Goal: Navigation & Orientation: Find specific page/section

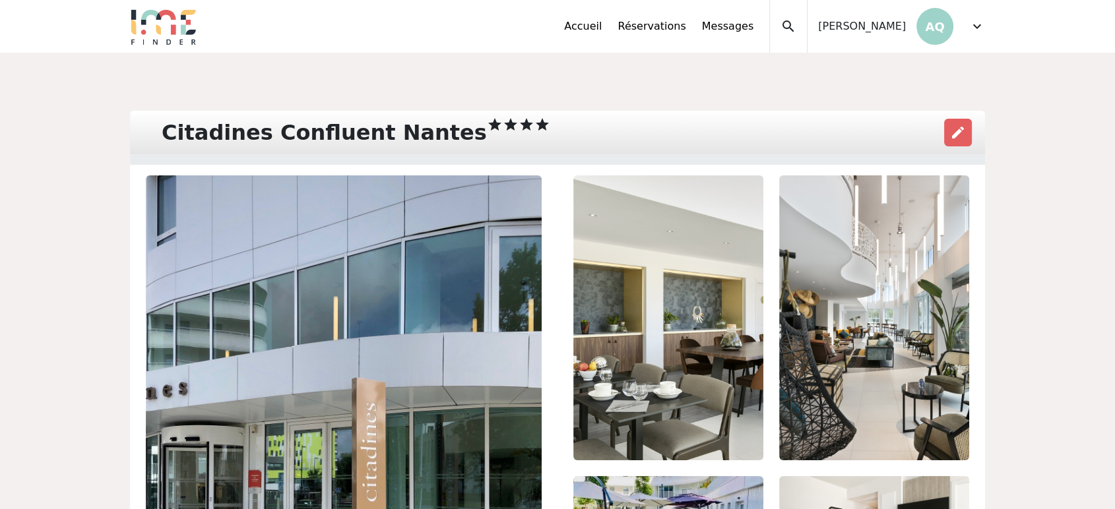
click at [971, 30] on span "expand_more" at bounding box center [977, 26] width 16 height 16
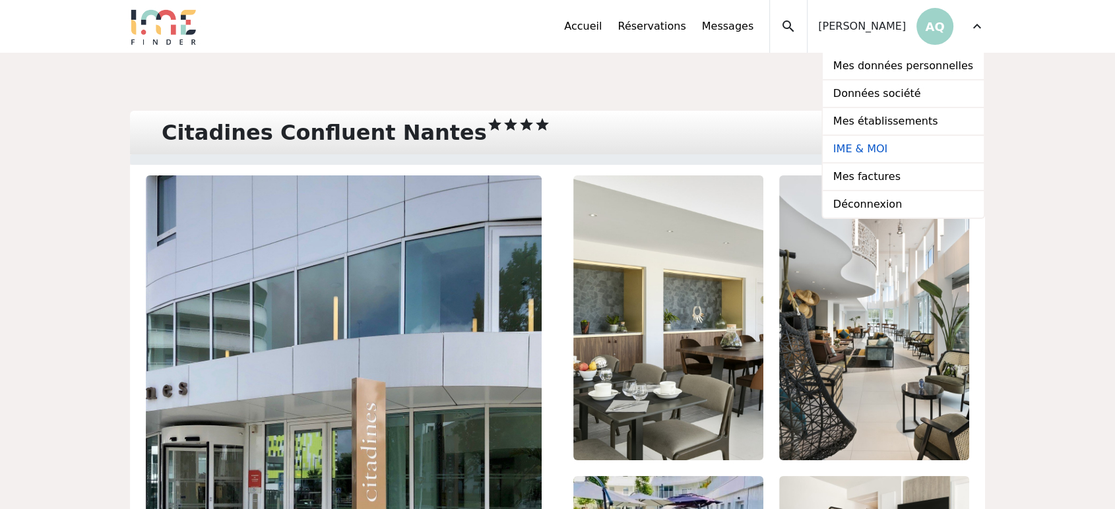
click at [910, 154] on link "IME & MOI" at bounding box center [903, 150] width 161 height 28
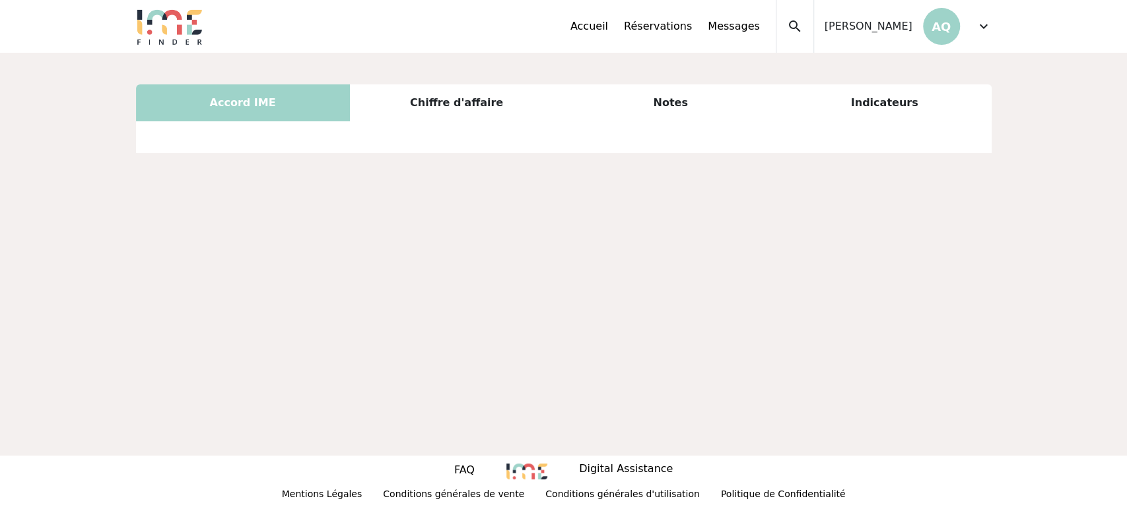
click at [418, 109] on div "Chiffre d'affaire" at bounding box center [457, 102] width 214 height 37
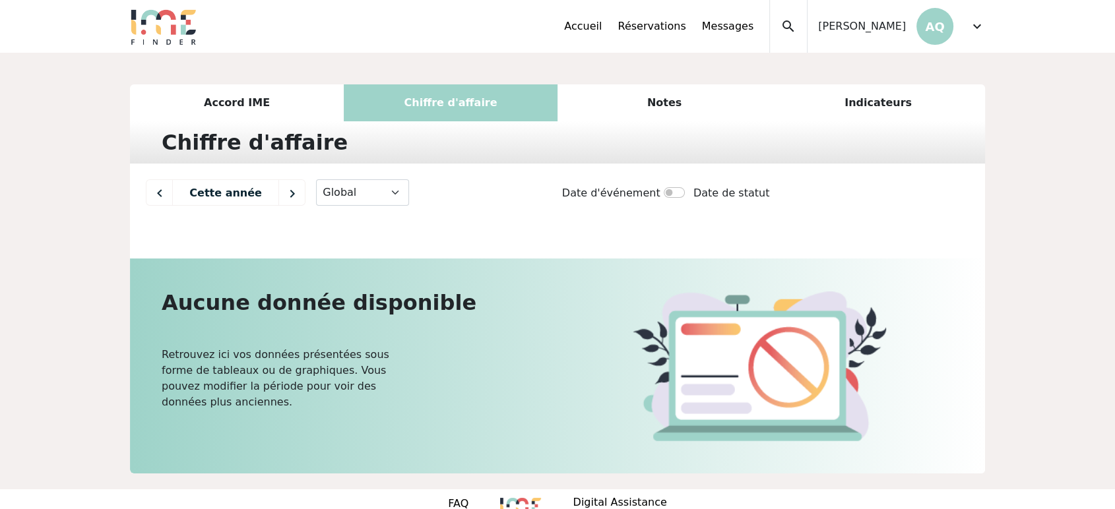
click at [213, 99] on div "Accord IME" at bounding box center [237, 102] width 214 height 37
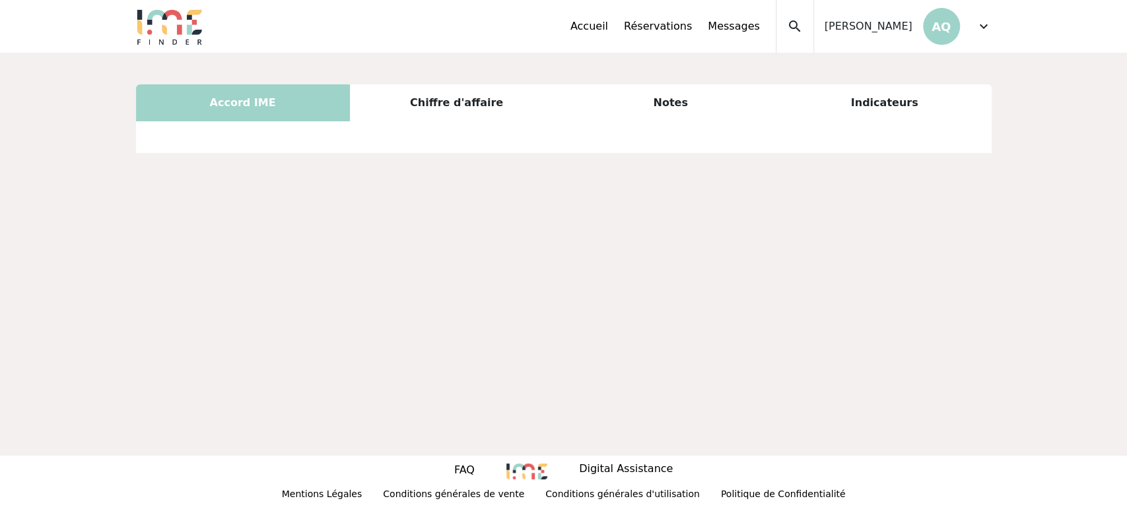
click at [470, 96] on div "Chiffre d'affaire" at bounding box center [457, 102] width 214 height 37
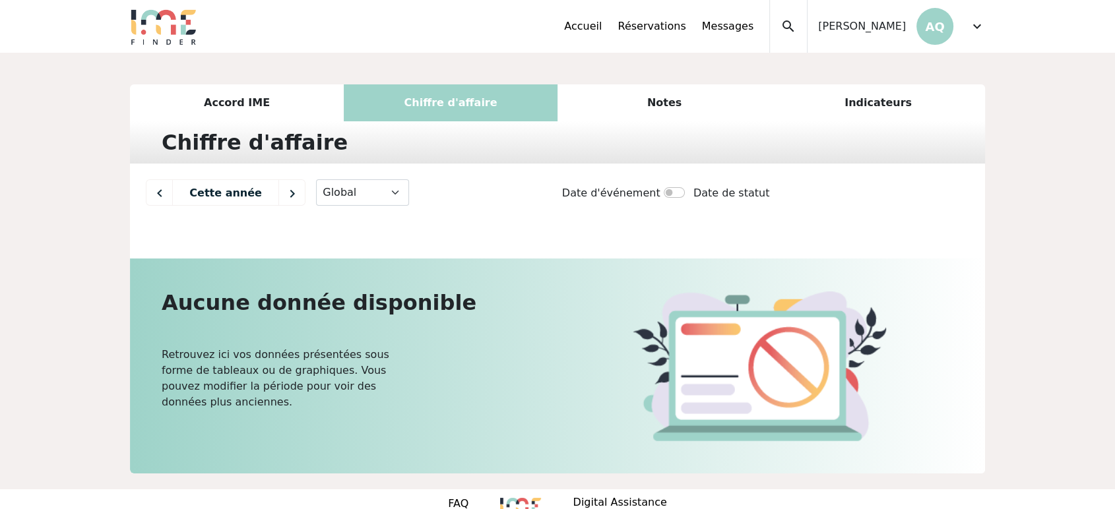
click at [671, 98] on div "Notes" at bounding box center [665, 102] width 214 height 37
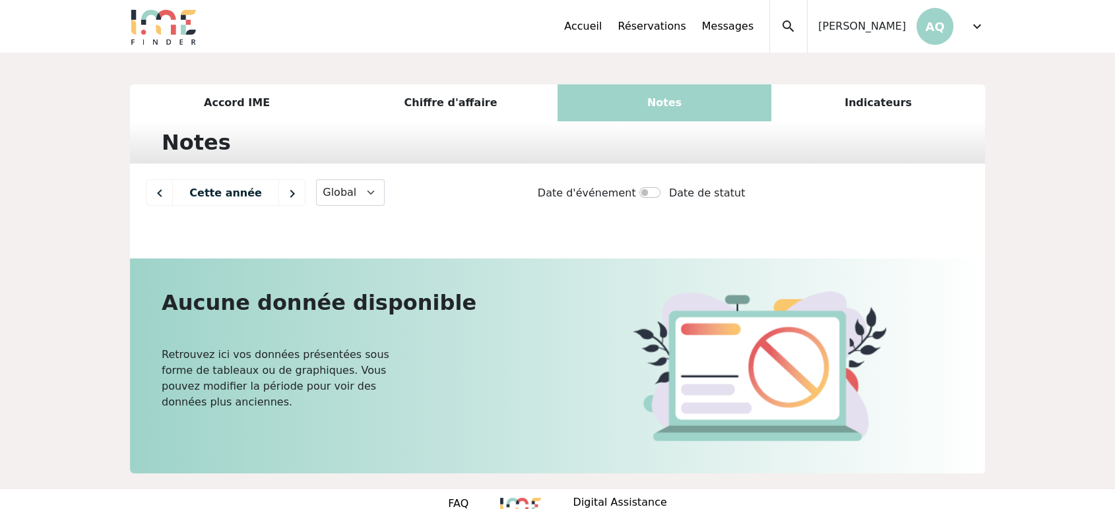
click at [868, 99] on div "Indicateurs" at bounding box center [878, 102] width 214 height 37
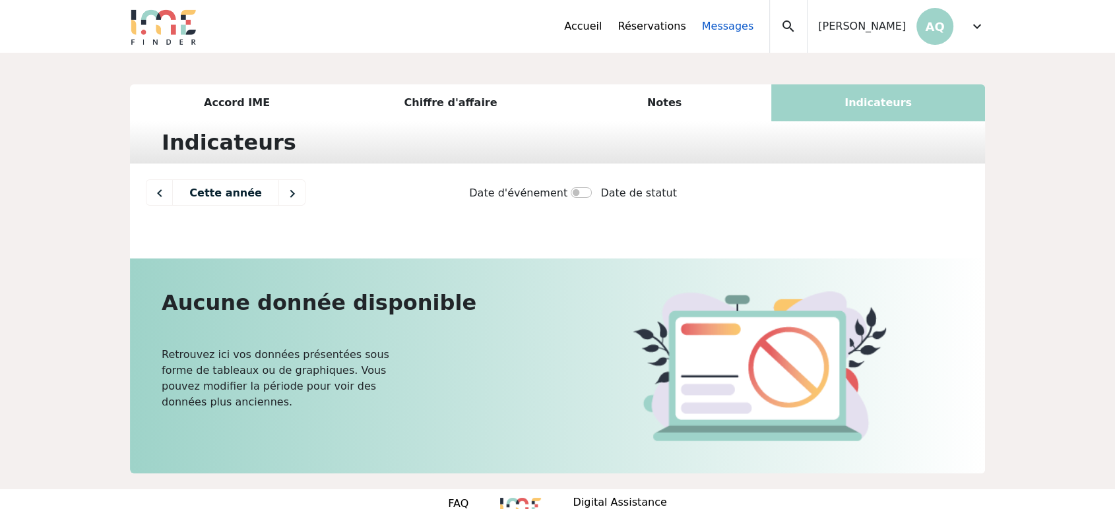
click at [749, 26] on link "Messages" at bounding box center [727, 26] width 51 height 16
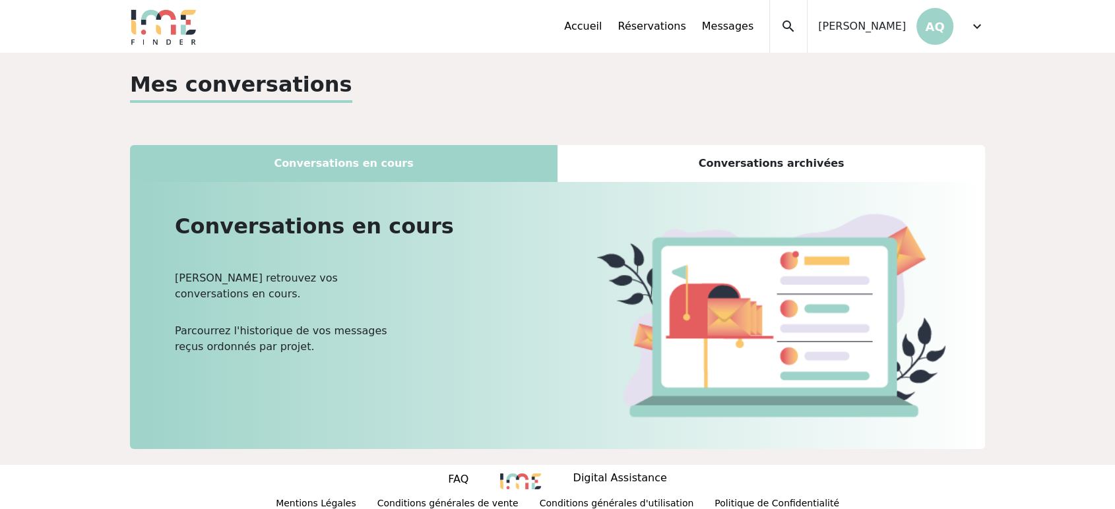
click at [747, 170] on div "Conversations archivées" at bounding box center [772, 163] width 428 height 37
